Goal: Browse casually

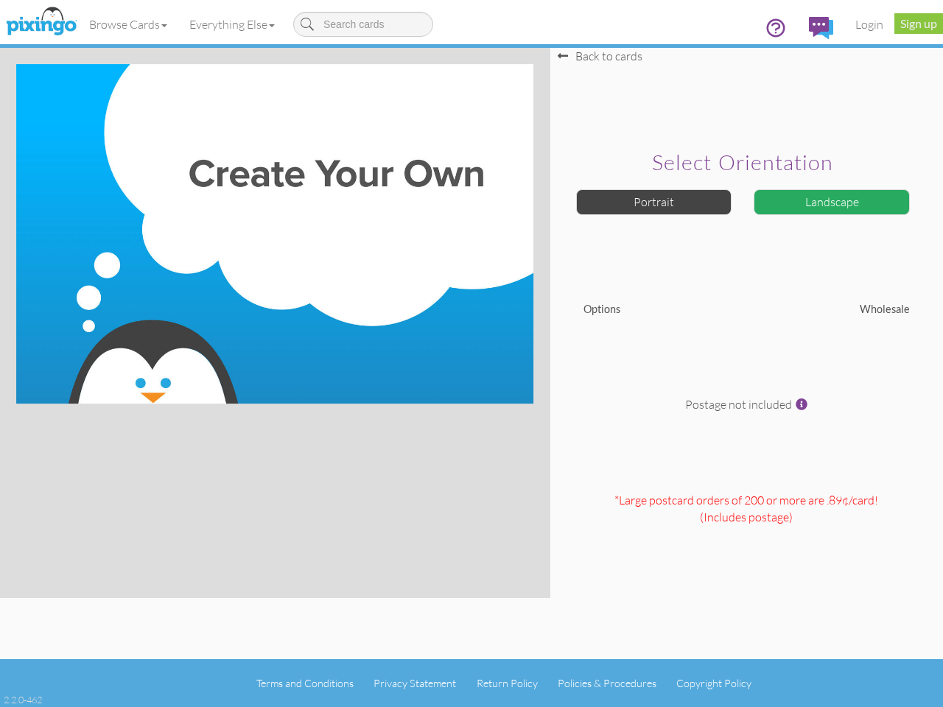
click at [472, 354] on img at bounding box center [274, 234] width 517 height 340
click at [129, 24] on link "Browse Cards" at bounding box center [128, 24] width 100 height 37
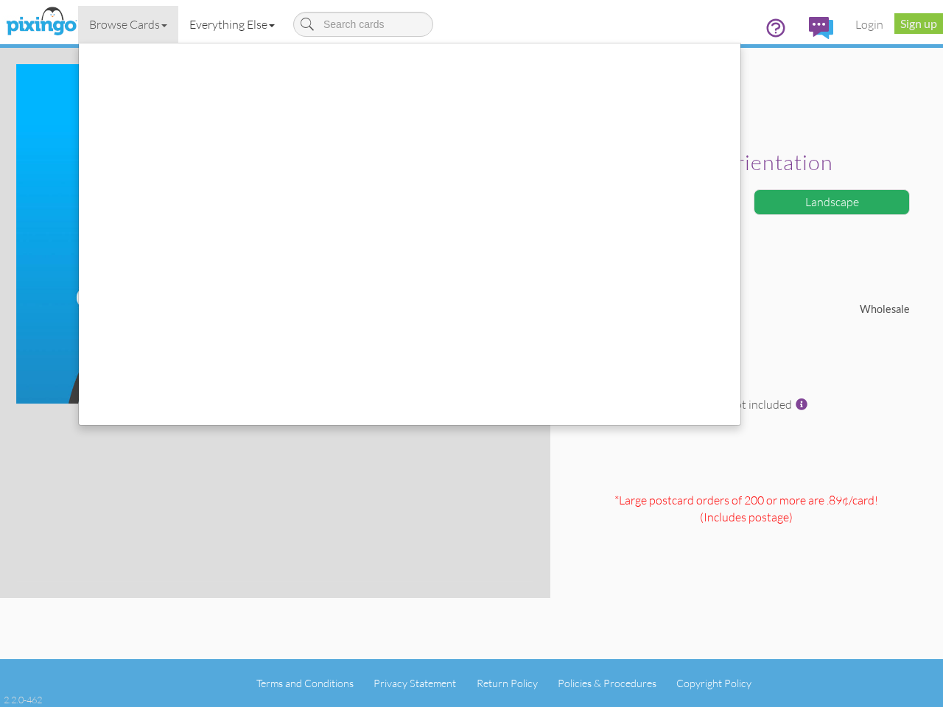
click at [235, 24] on link "Everything Else" at bounding box center [232, 24] width 108 height 37
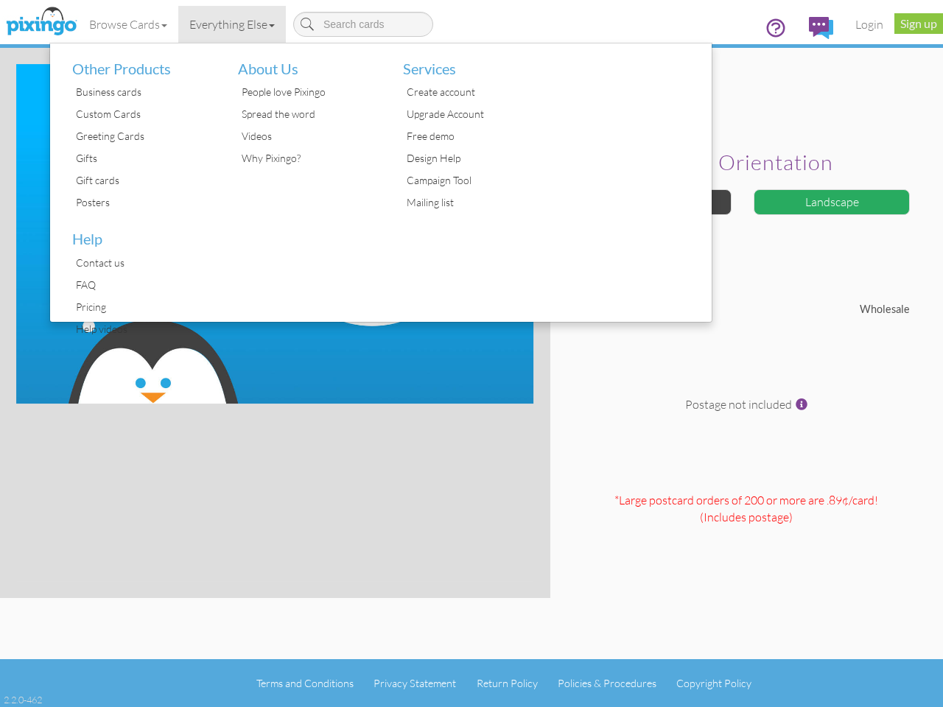
click at [654, 202] on div at bounding box center [630, 182] width 166 height 278
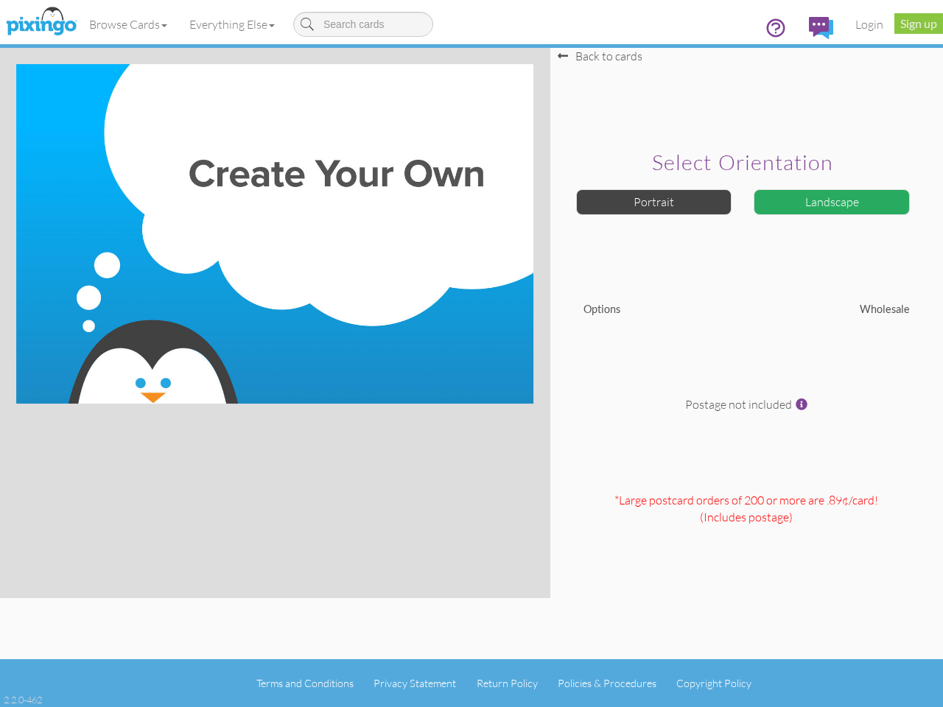
click at [832, 202] on div "Landscape" at bounding box center [832, 202] width 156 height 26
click at [802, 404] on span at bounding box center [802, 405] width 12 height 12
